Goal: Check status: Check status

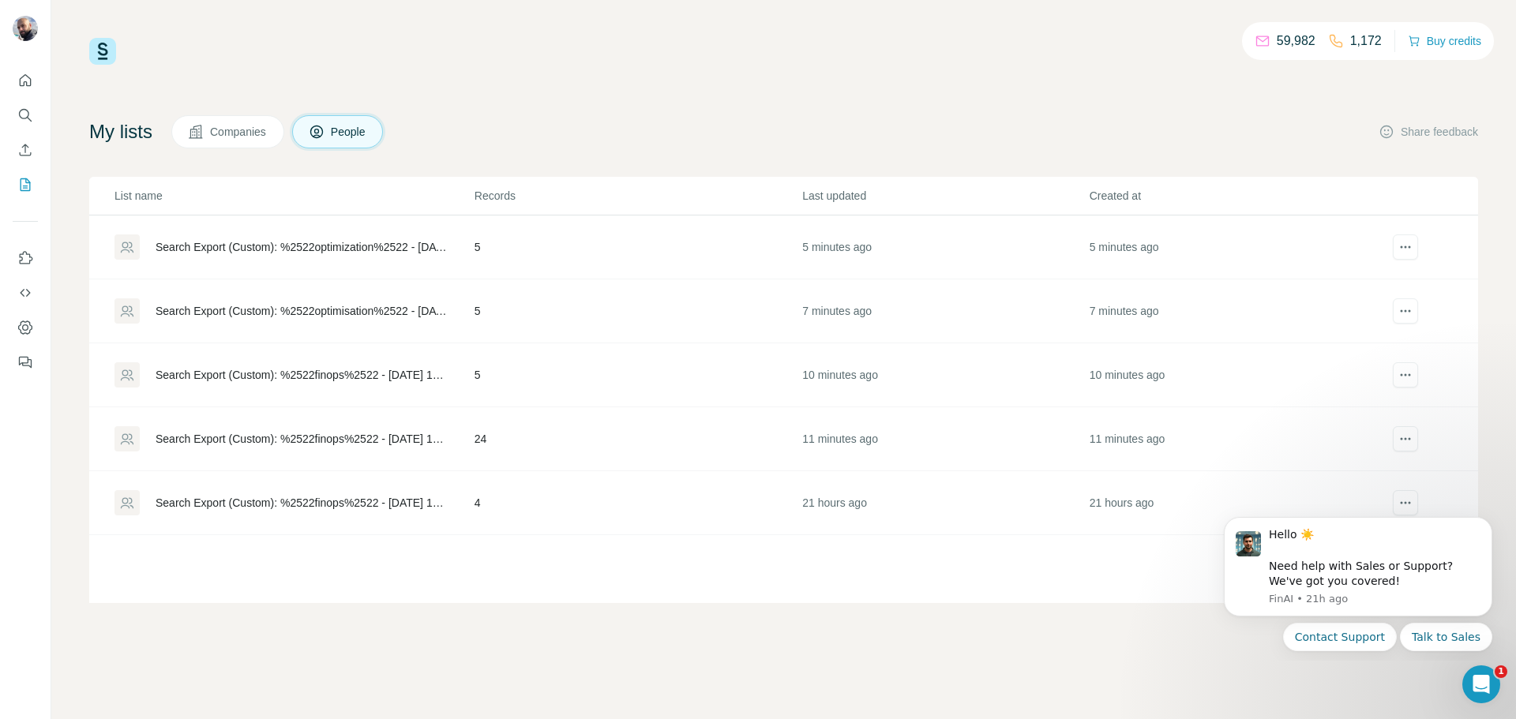
click at [318, 429] on div "Search Export (Custom): %2522finops%2522 - [DATE] 12:46" at bounding box center [293, 438] width 358 height 25
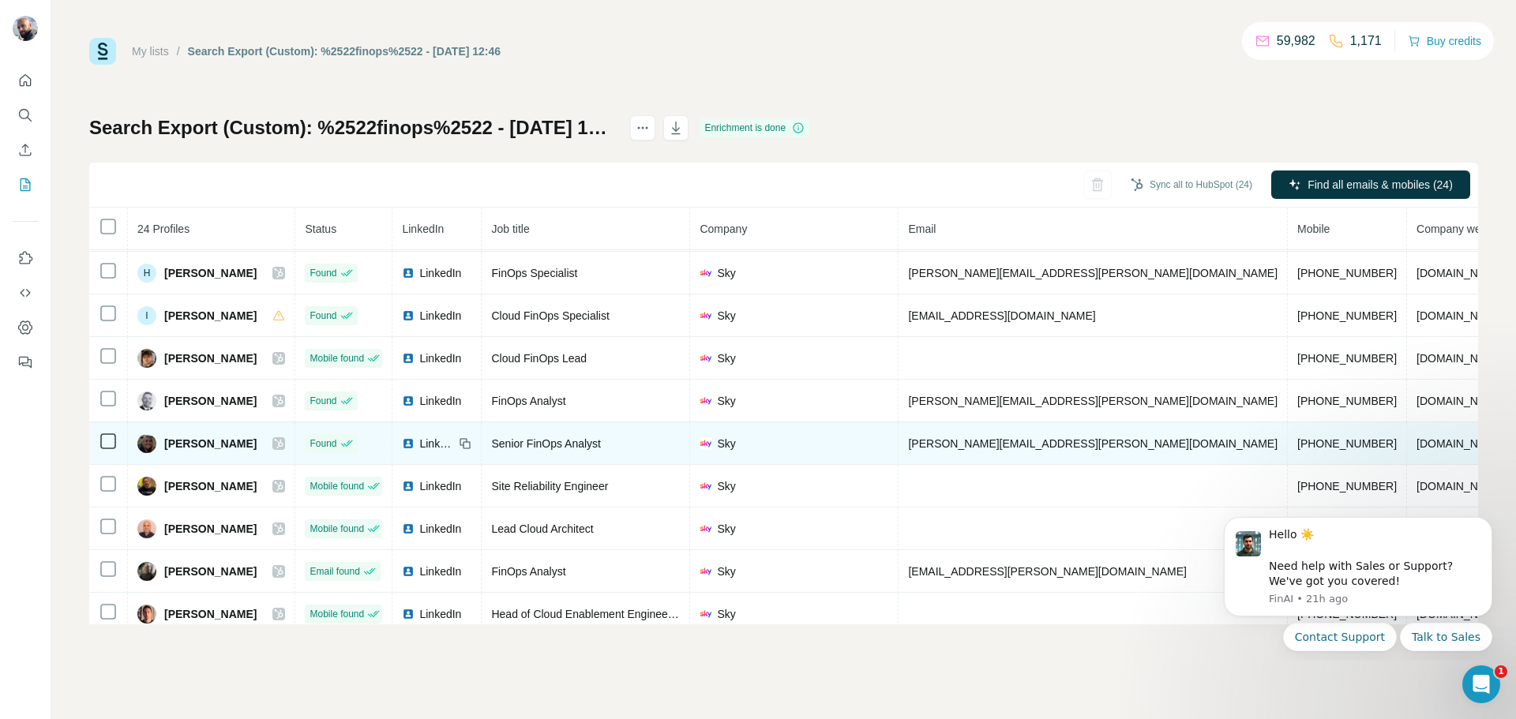
scroll to position [455, 0]
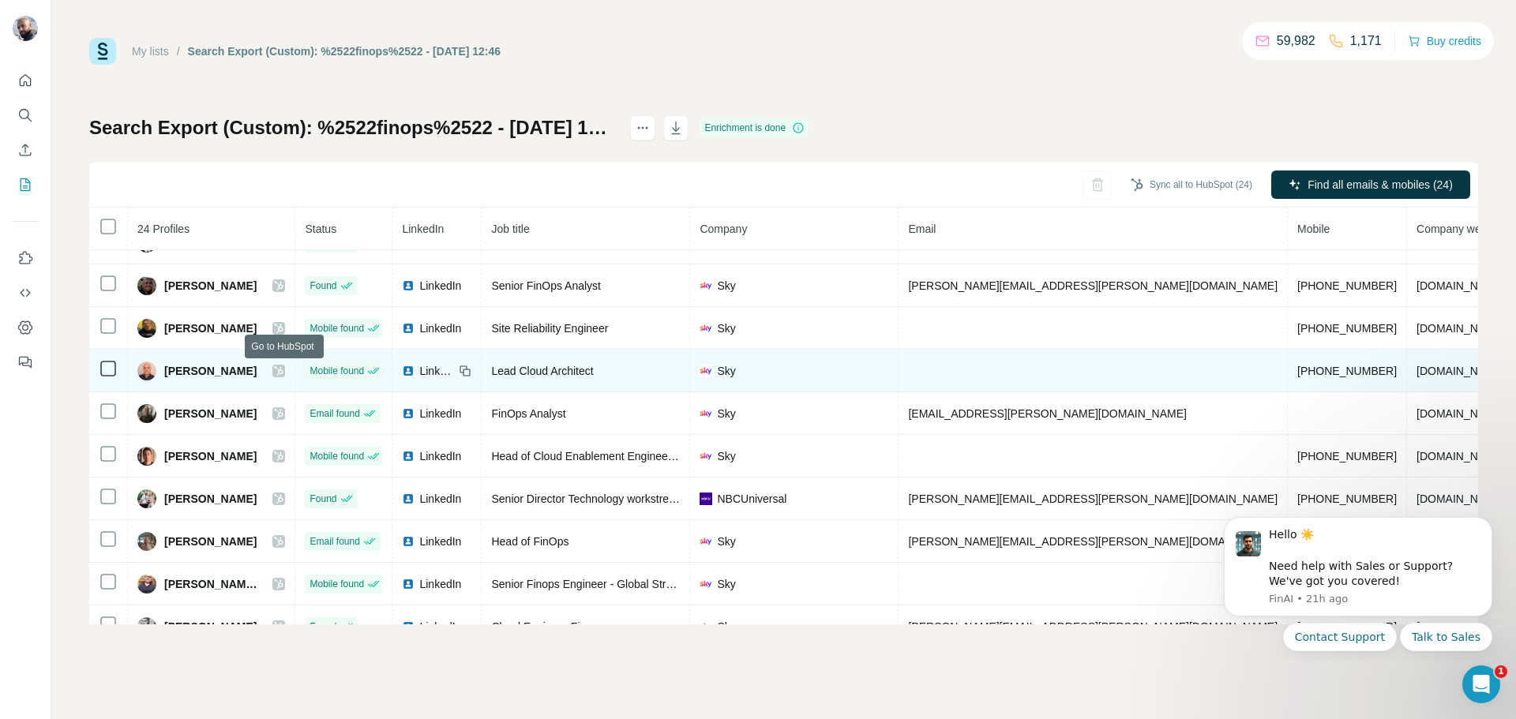
click at [283, 375] on icon at bounding box center [279, 370] width 9 height 9
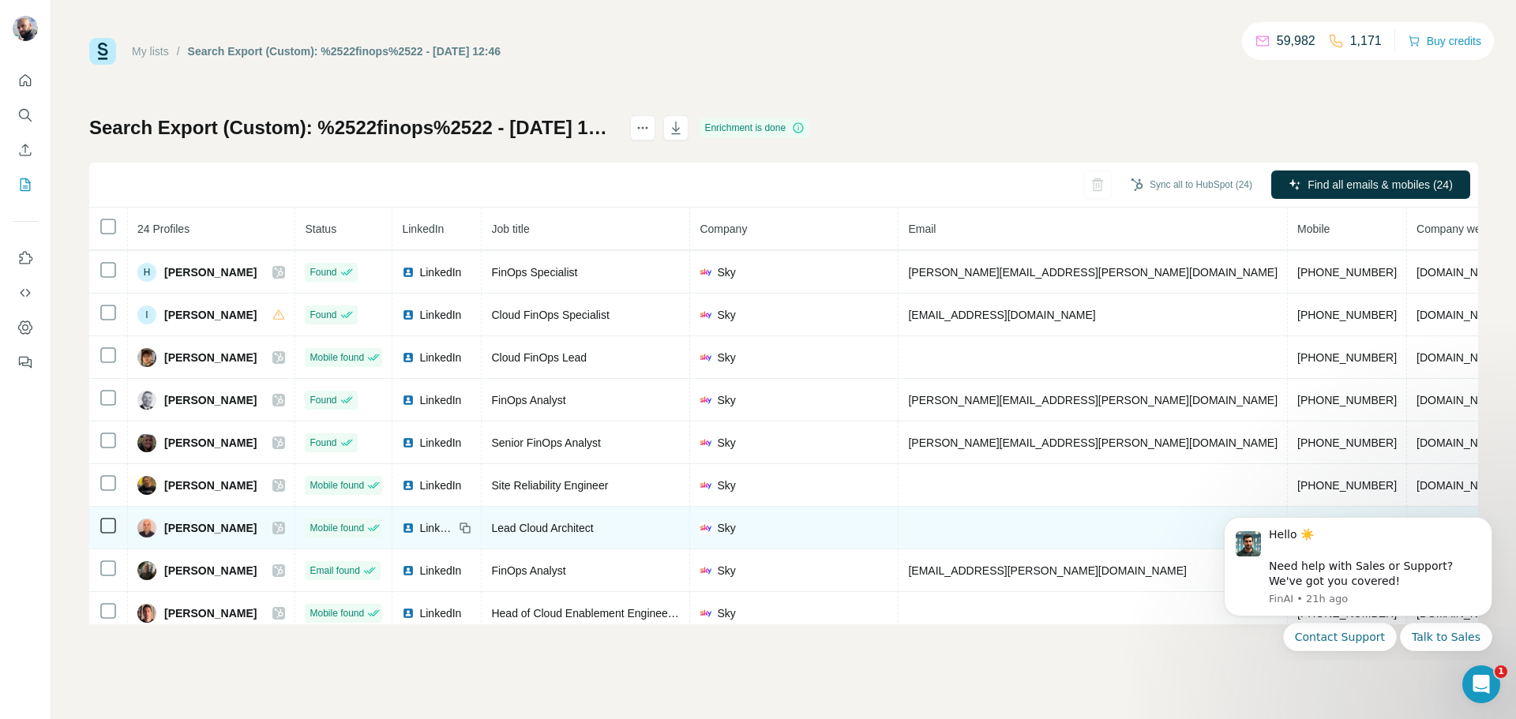
scroll to position [297, 0]
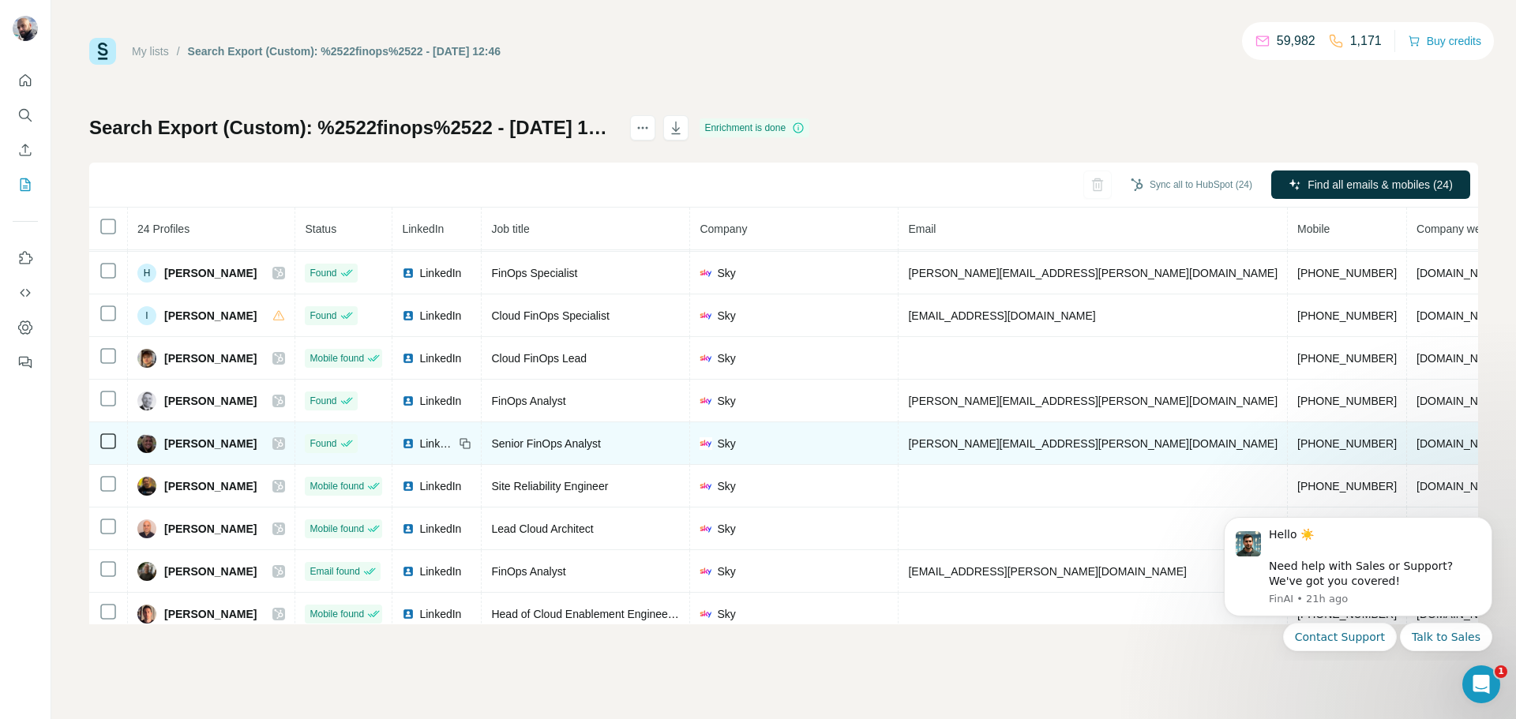
click at [285, 444] on div at bounding box center [278, 443] width 13 height 13
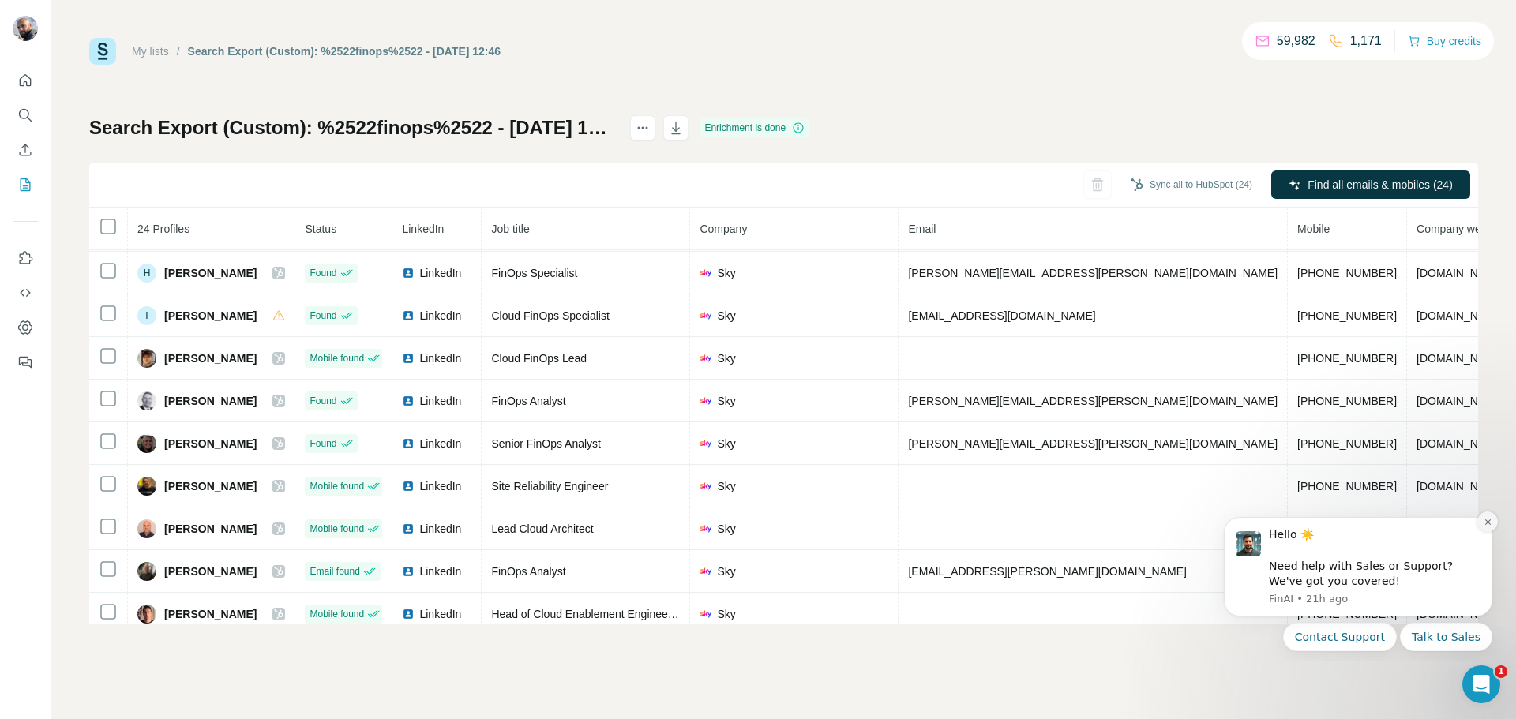
click at [1479, 523] on button "Dismiss notification" at bounding box center [1487, 522] width 21 height 21
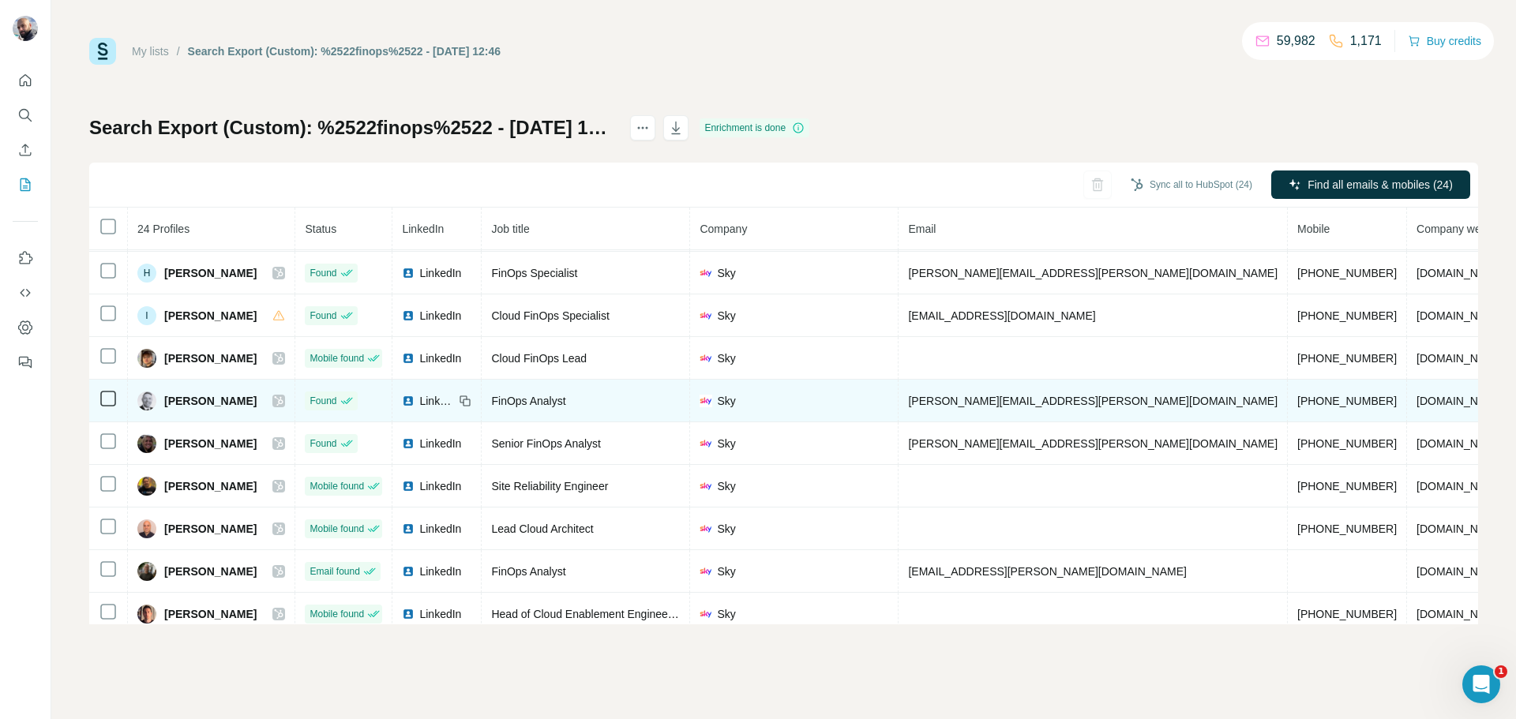
scroll to position [376, 0]
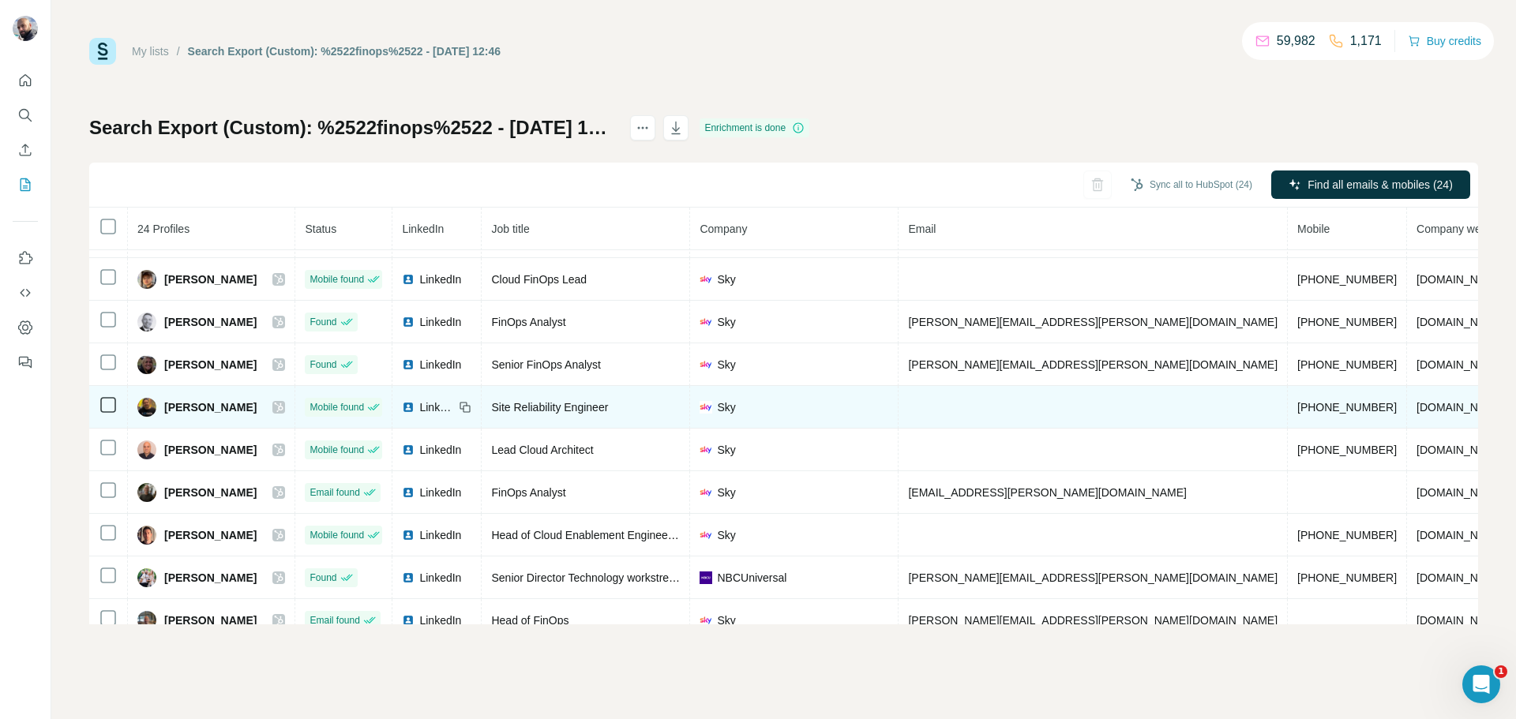
click at [452, 408] on span "LinkedIn" at bounding box center [436, 407] width 35 height 16
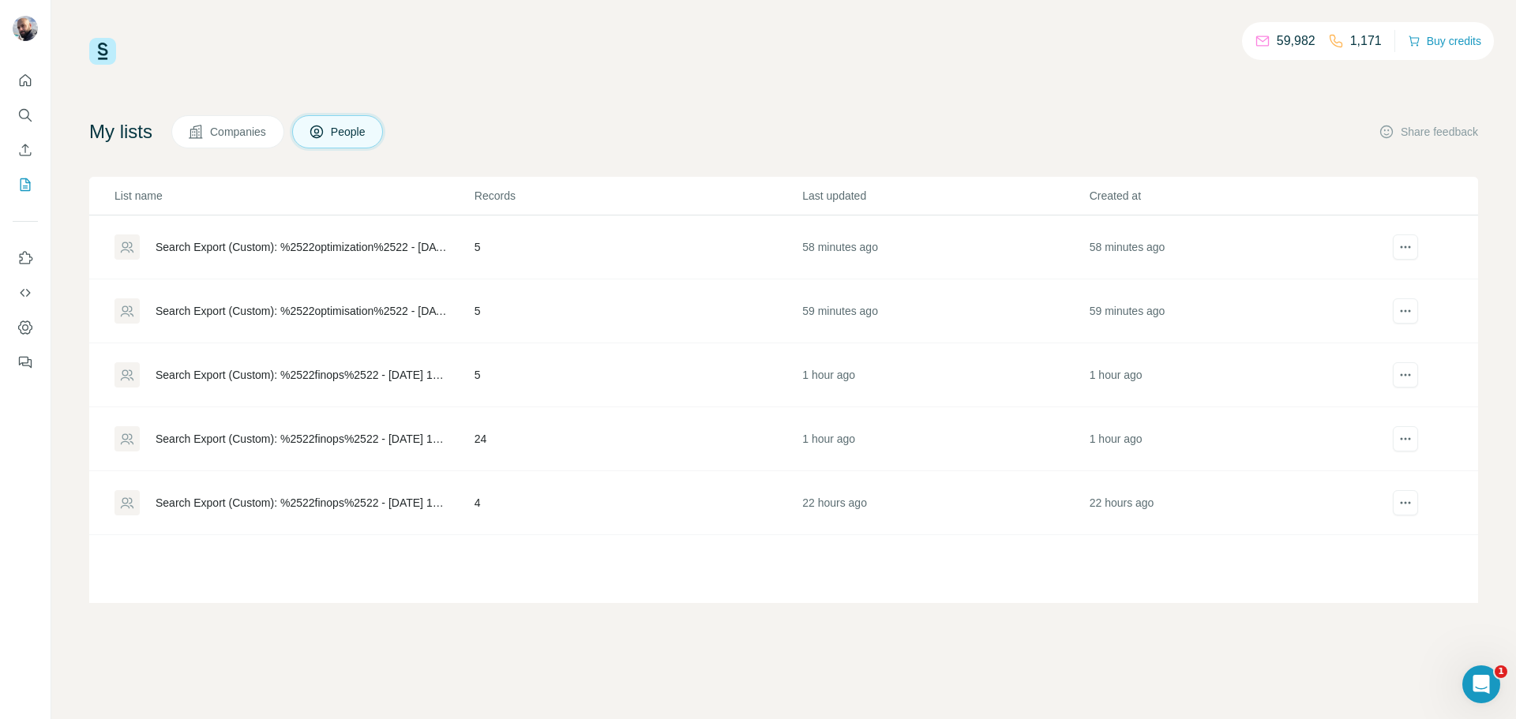
click at [329, 366] on div "Search Export (Custom): %2522finops%2522 - [DATE] 12:47" at bounding box center [293, 374] width 358 height 25
click at [299, 310] on div "Search Export (Custom): %2522optimisation%2522 - [DATE] 12:51" at bounding box center [302, 311] width 292 height 16
click at [289, 238] on div "Search Export (Custom): %2522optimization%2522 - [DATE] 12:52" at bounding box center [293, 246] width 358 height 25
